Goal: Task Accomplishment & Management: Manage account settings

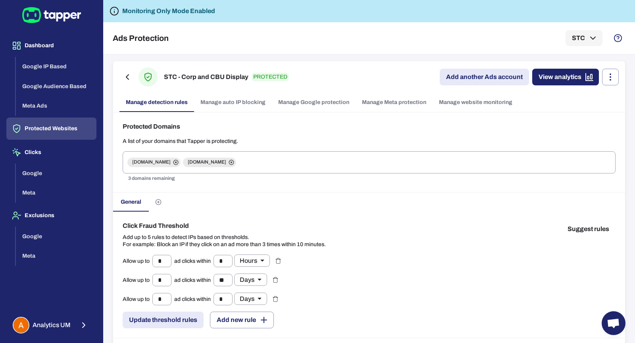
scroll to position [296, 0]
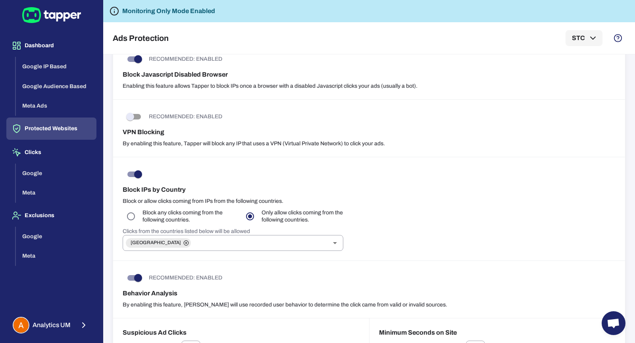
click at [61, 310] on div "Dashboard Google IP Based Google Audience Based Meta Ads Protected Websites Cli…" at bounding box center [51, 171] width 103 height 343
click at [60, 327] on span "Analytics UM" at bounding box center [52, 325] width 38 height 8
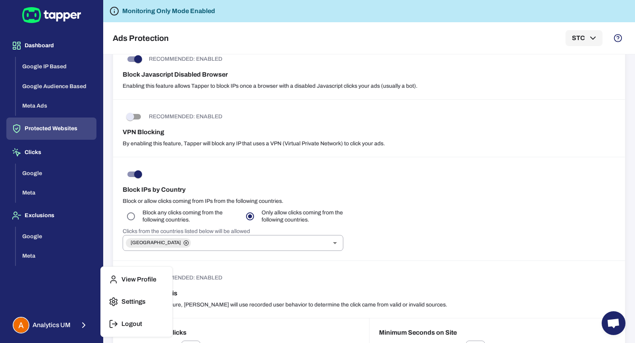
click at [119, 319] on button "Logout" at bounding box center [136, 323] width 65 height 19
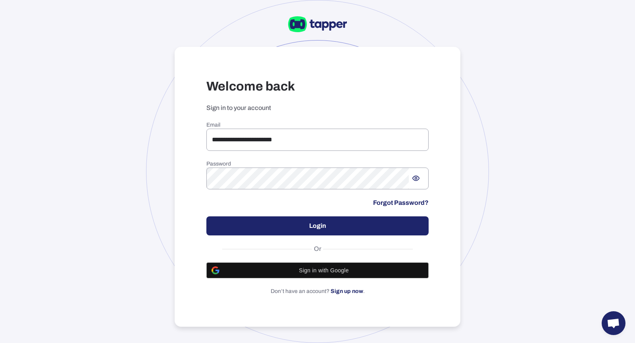
click at [153, 81] on div "**********" at bounding box center [317, 171] width 635 height 343
click at [275, 146] on input "**********" at bounding box center [317, 140] width 222 height 22
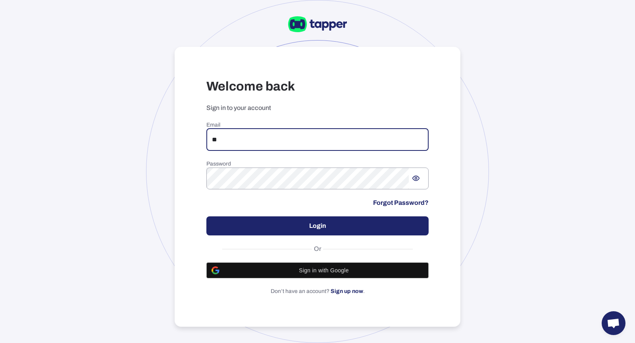
type input "**********"
click at [297, 217] on button "Login" at bounding box center [317, 225] width 222 height 19
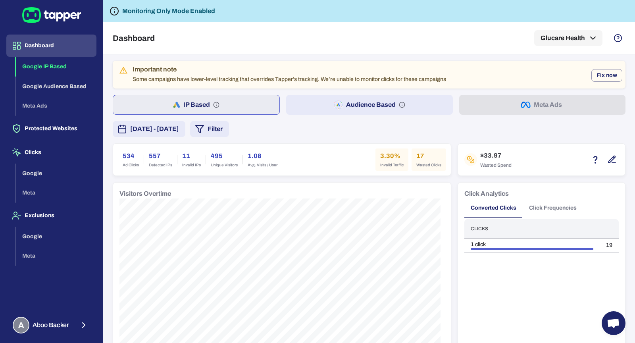
click at [185, 133] on button "August 28, 2025 - September 3, 2025" at bounding box center [149, 129] width 73 height 16
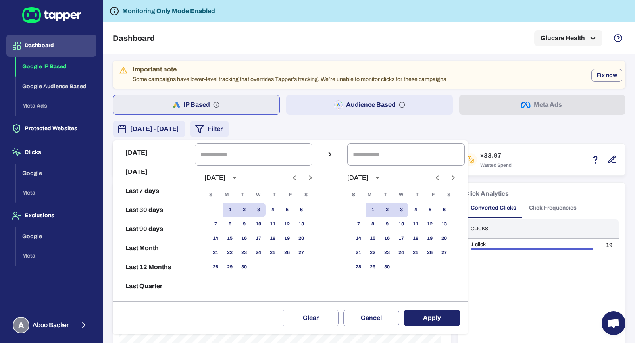
click at [161, 211] on button "Last 30 days" at bounding box center [154, 209] width 76 height 19
type input "**********"
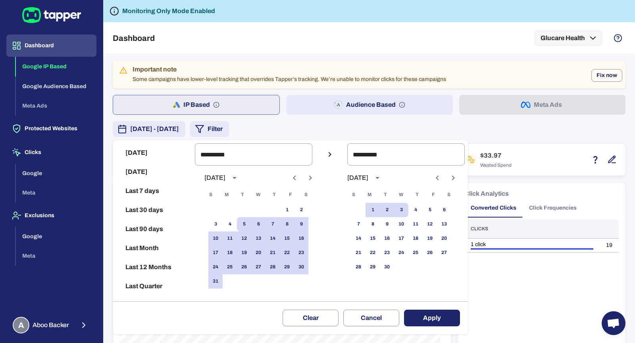
click at [426, 312] on button "Apply" at bounding box center [432, 317] width 56 height 17
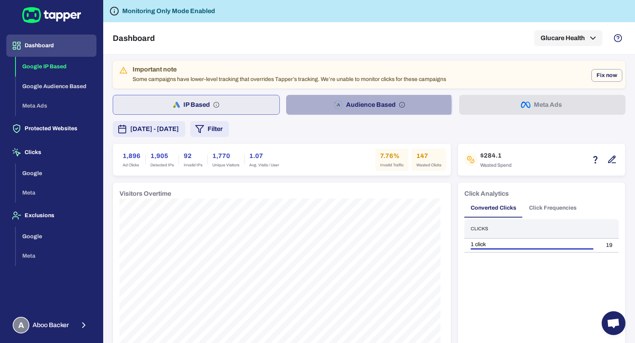
click at [328, 105] on button "Audience Based" at bounding box center [369, 105] width 166 height 20
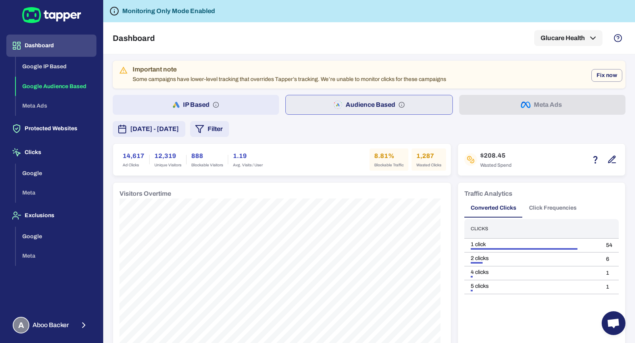
click at [200, 104] on button "IP Based" at bounding box center [196, 105] width 166 height 20
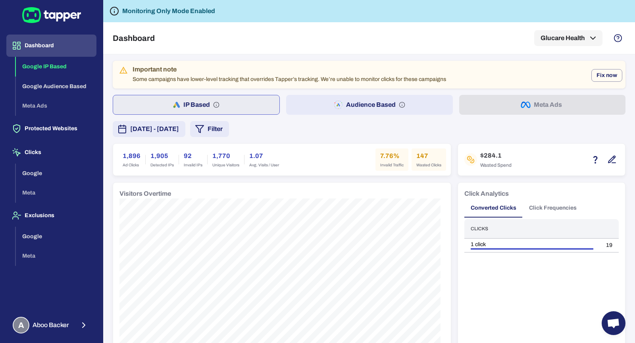
click at [329, 99] on button "Audience Based" at bounding box center [369, 105] width 166 height 20
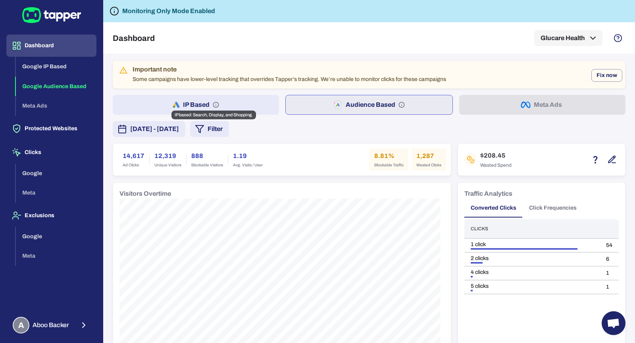
click at [197, 103] on button "IP Based" at bounding box center [196, 105] width 166 height 20
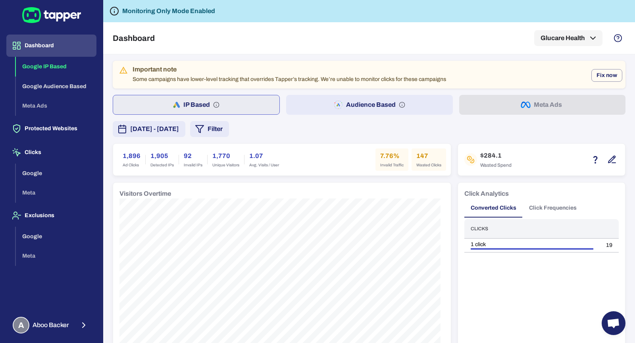
click at [321, 110] on button "Audience Based" at bounding box center [369, 105] width 166 height 20
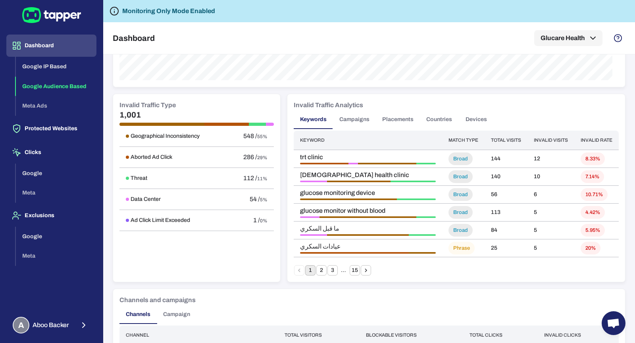
scroll to position [394, 0]
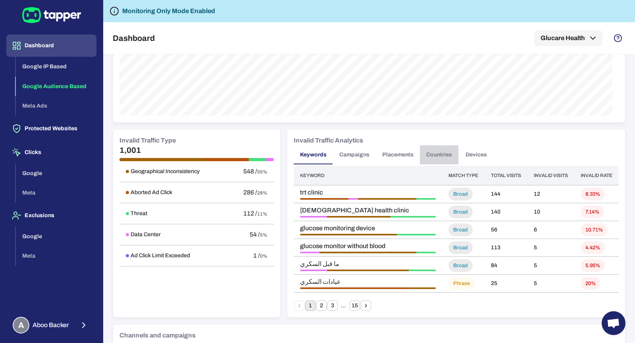
click at [437, 146] on button "Countries" at bounding box center [439, 154] width 38 height 19
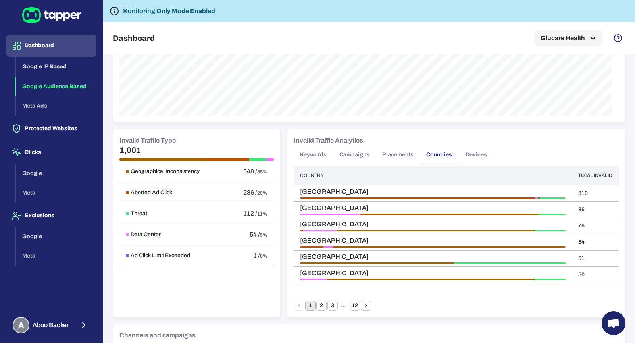
click at [477, 156] on button "Devices" at bounding box center [476, 154] width 36 height 19
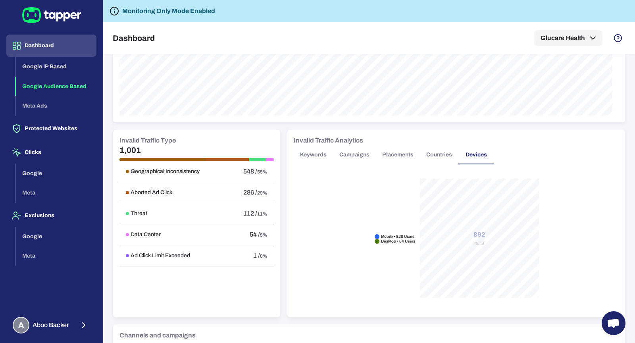
click at [441, 158] on button "Countries" at bounding box center [439, 154] width 38 height 19
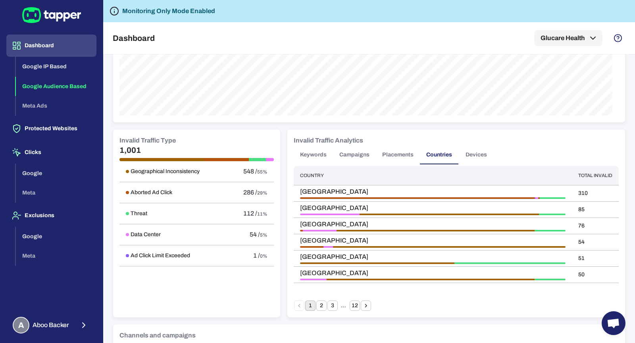
click at [405, 158] on button "Placements" at bounding box center [398, 154] width 44 height 19
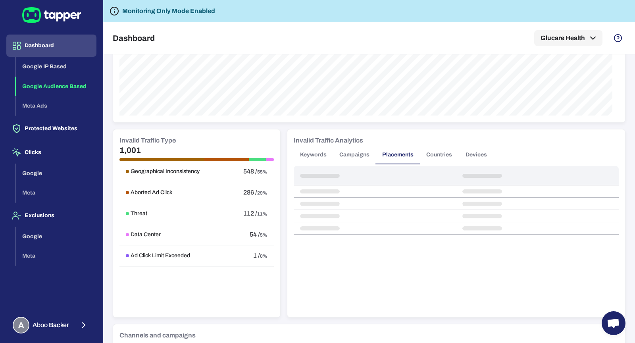
click at [361, 165] on div "Invalid Traffic Analytics Keywords Campaigns Placements Countries Devices" at bounding box center [456, 223] width 338 height 188
click at [340, 163] on div "Invalid Traffic Analytics Keywords Campaigns Placements Countries Devices" at bounding box center [456, 223] width 338 height 188
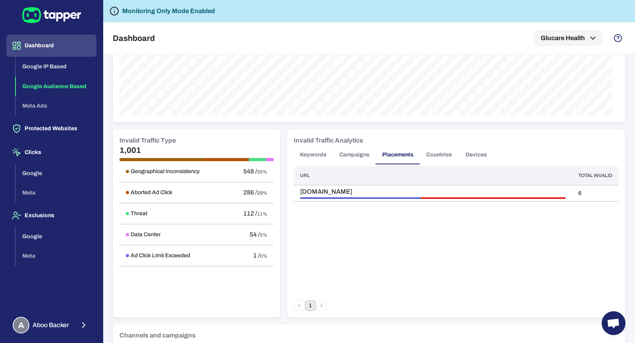
click at [344, 157] on button "Campaigns" at bounding box center [354, 154] width 43 height 19
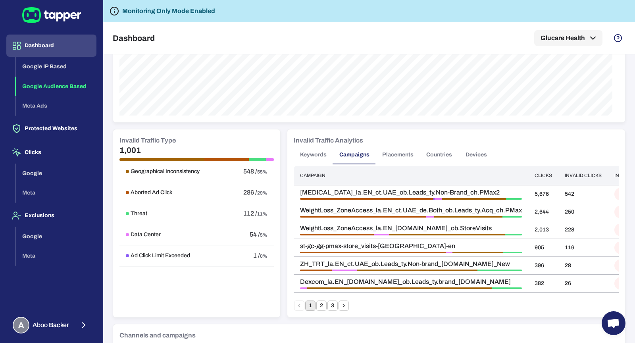
click at [391, 155] on button "Placements" at bounding box center [398, 154] width 44 height 19
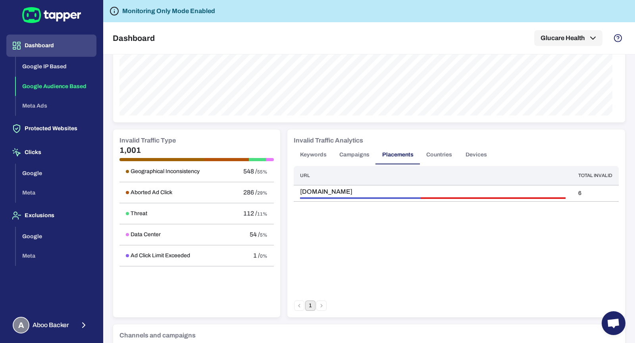
click at [317, 155] on button "Keywords" at bounding box center [313, 154] width 39 height 19
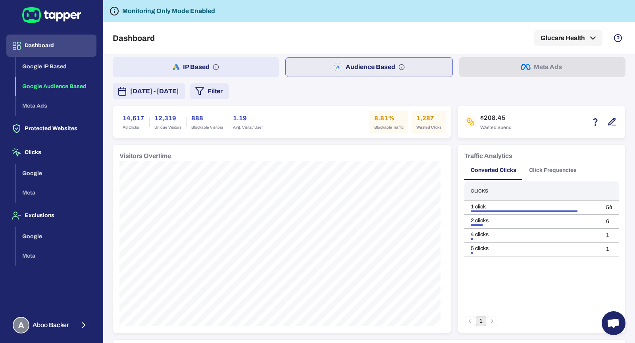
scroll to position [0, 0]
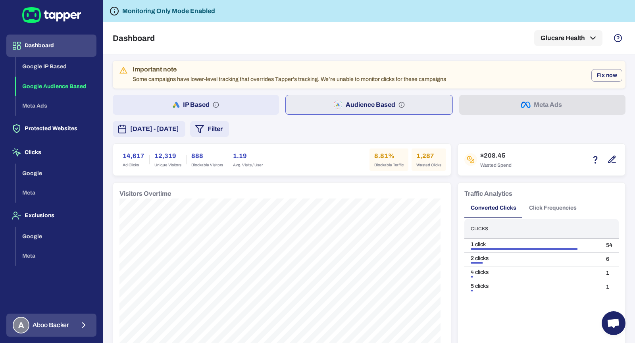
click at [86, 324] on icon "button" at bounding box center [84, 325] width 10 height 10
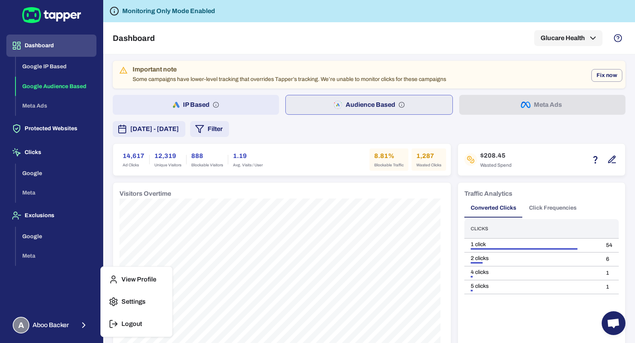
click at [121, 324] on p "Logout" at bounding box center [131, 324] width 21 height 8
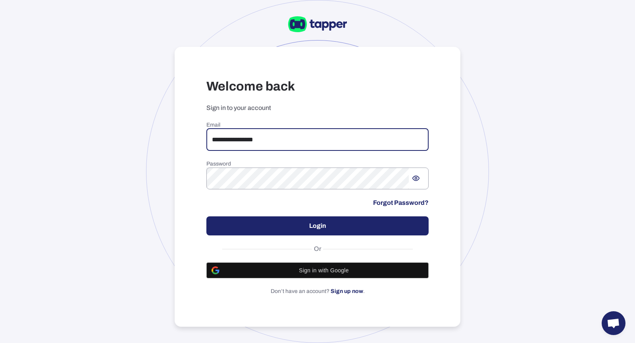
click at [236, 132] on input "**********" at bounding box center [317, 140] width 222 height 22
type input "**********"
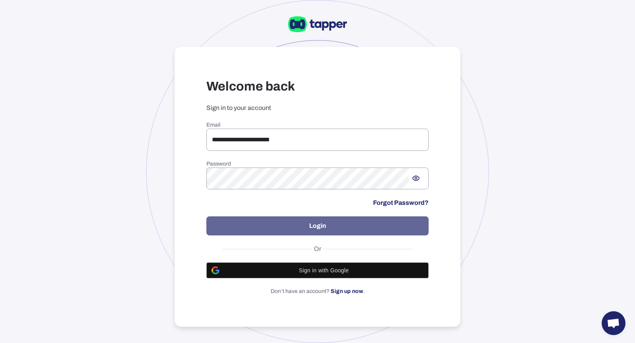
click at [346, 231] on button "Login" at bounding box center [317, 225] width 222 height 19
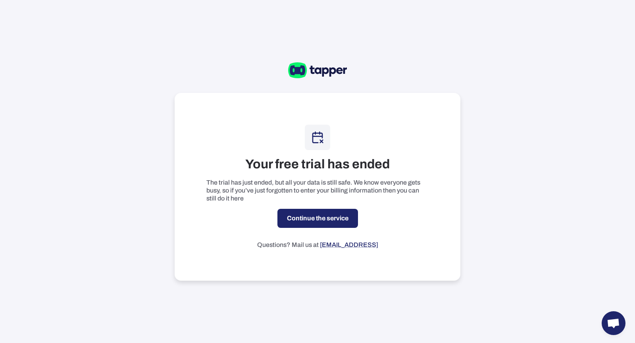
click at [345, 215] on link "Continue the service" at bounding box center [317, 218] width 81 height 19
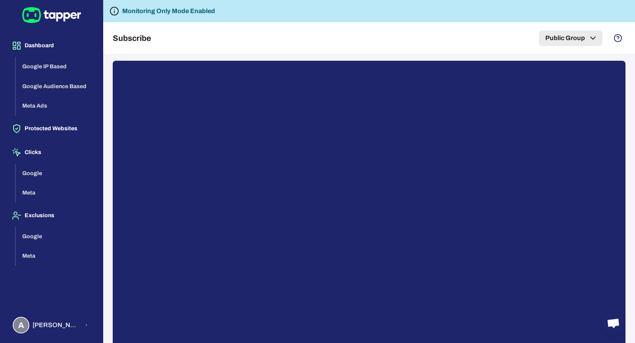
click at [586, 37] on button "Public Group" at bounding box center [570, 38] width 63 height 16
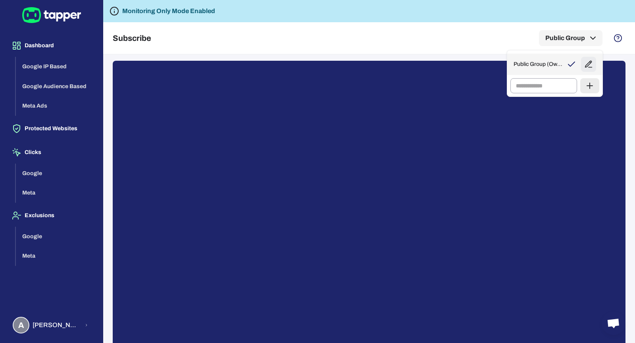
click at [546, 63] on p "Public Group (Owned)" at bounding box center [539, 64] width 52 height 7
click at [589, 65] on icon "button" at bounding box center [588, 64] width 9 height 9
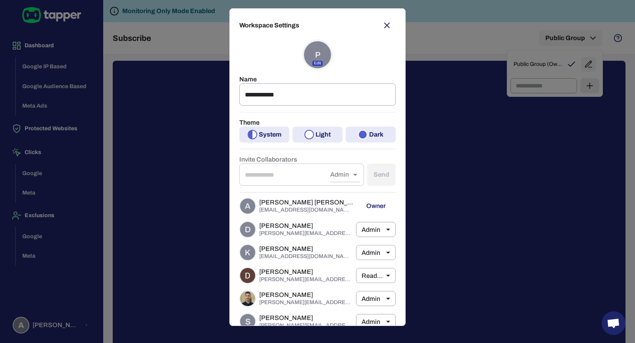
scroll to position [35, 0]
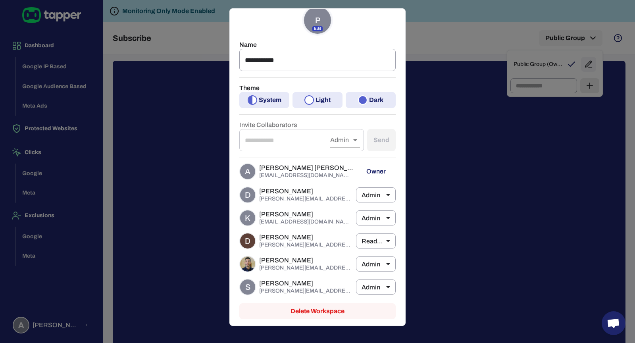
click at [145, 106] on div "**********" at bounding box center [317, 171] width 635 height 343
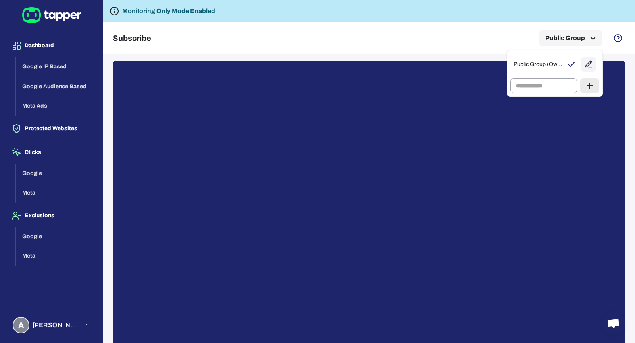
click at [41, 325] on div at bounding box center [317, 171] width 635 height 343
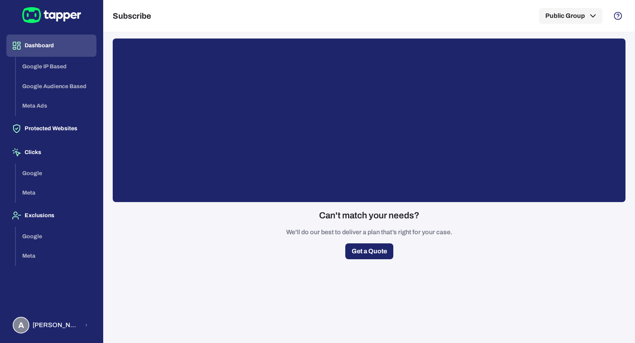
click at [38, 45] on button "Dashboard" at bounding box center [51, 46] width 90 height 22
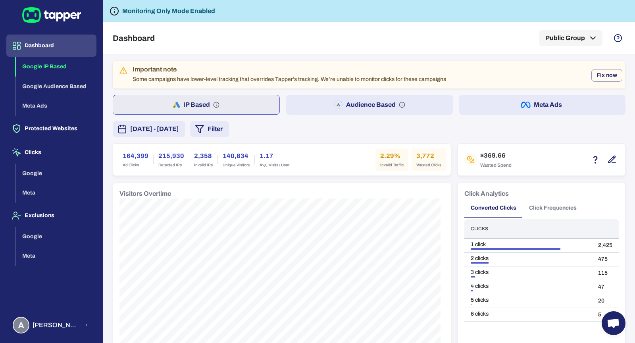
click at [483, 108] on button "Meta Ads" at bounding box center [542, 105] width 166 height 20
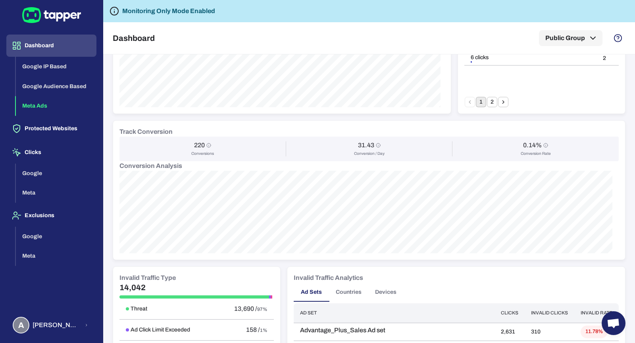
scroll to position [256, 0]
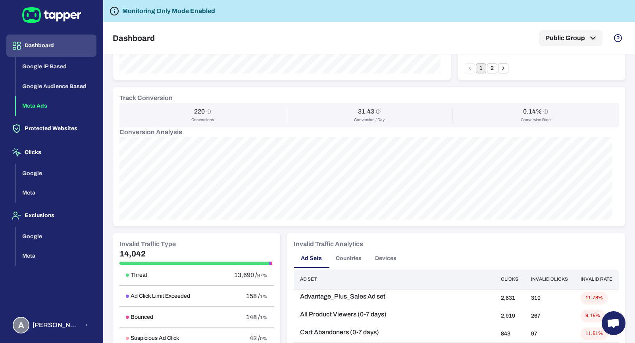
click at [143, 242] on h6 "Invalid Traffic Type" at bounding box center [147, 244] width 56 height 10
click at [154, 249] on h5 "14,042" at bounding box center [196, 254] width 154 height 10
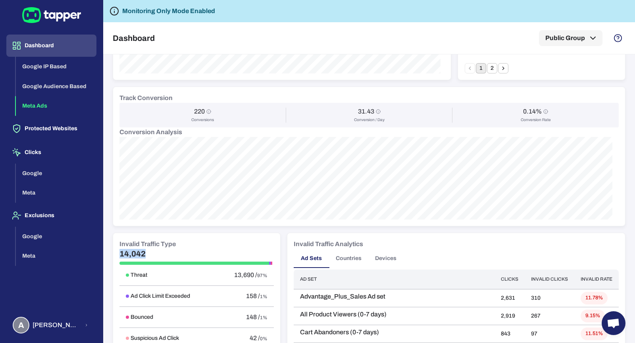
click at [154, 249] on h5 "14,042" at bounding box center [196, 254] width 154 height 10
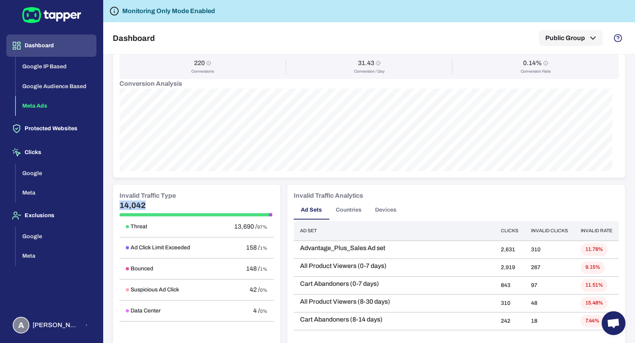
scroll to position [346, 0]
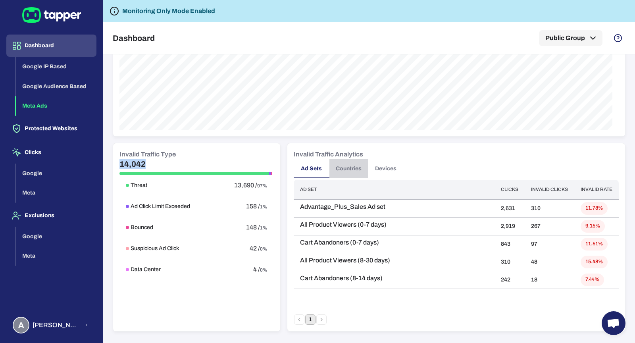
click at [362, 163] on button "Countries" at bounding box center [348, 168] width 38 height 19
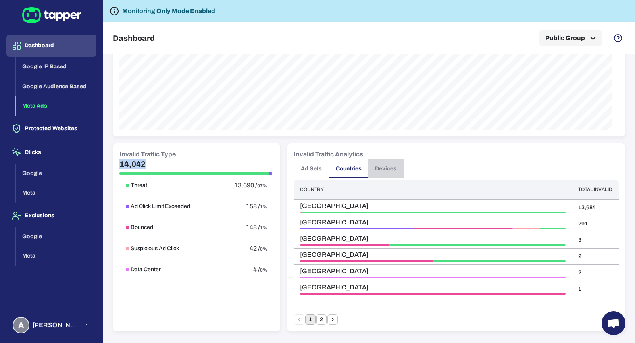
click at [372, 171] on button "Devices" at bounding box center [386, 168] width 36 height 19
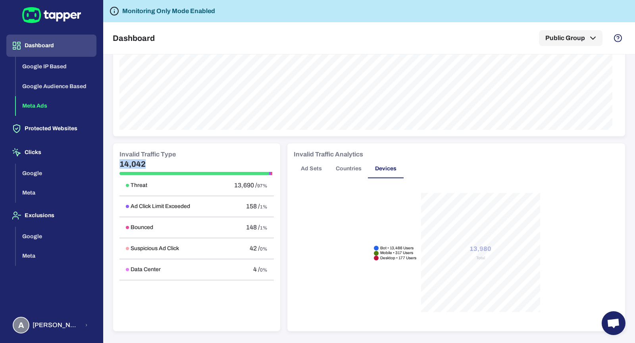
click at [350, 167] on button "Countries" at bounding box center [348, 168] width 38 height 19
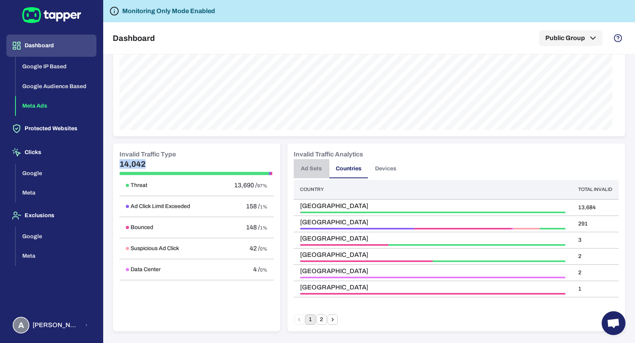
click at [317, 167] on button "Ad Sets" at bounding box center [312, 168] width 36 height 19
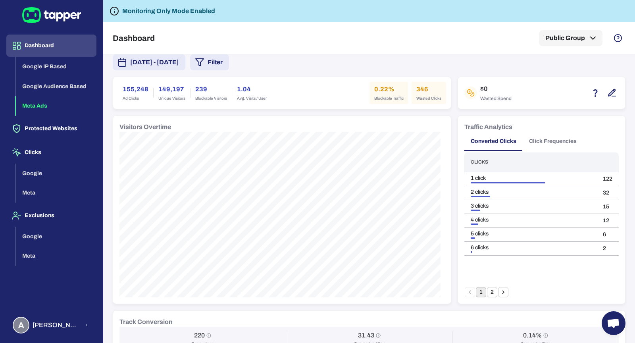
scroll to position [0, 0]
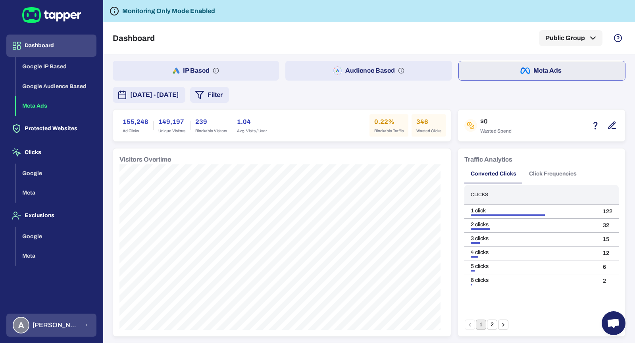
click at [54, 327] on span "Anna Maria Koutsogianni" at bounding box center [56, 325] width 47 height 8
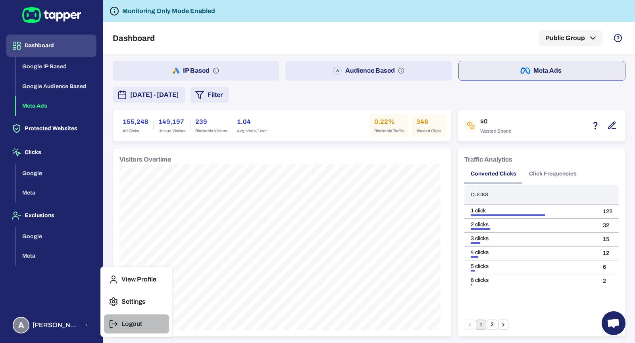
click at [123, 322] on p "Logout" at bounding box center [131, 324] width 21 height 8
